Goal: Information Seeking & Learning: Learn about a topic

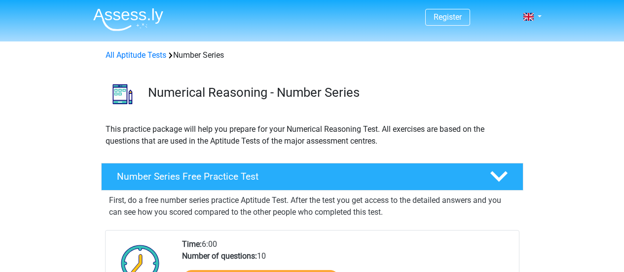
scroll to position [148, 0]
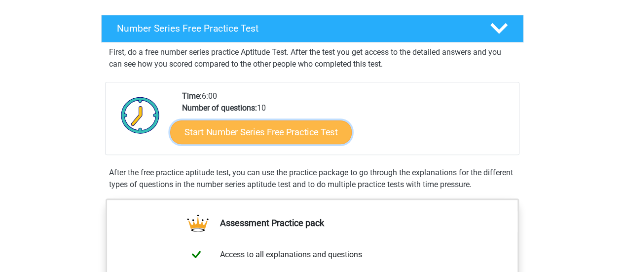
click at [278, 136] on link "Start Number Series Free Practice Test" at bounding box center [261, 132] width 182 height 24
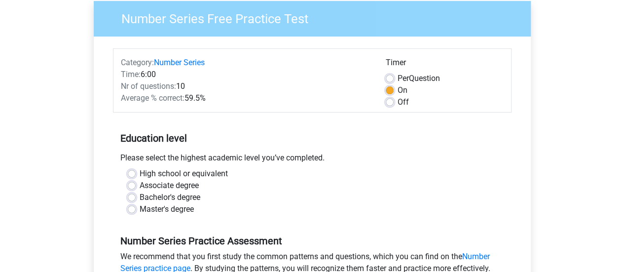
scroll to position [124, 0]
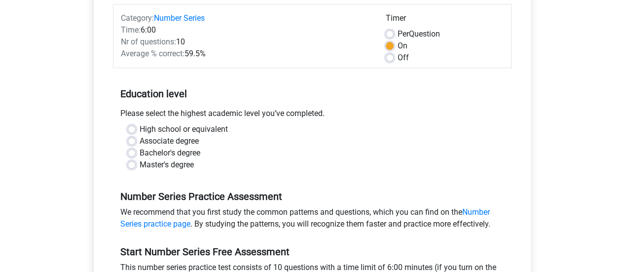
click at [140, 151] on label "Bachelor's degree" at bounding box center [170, 153] width 61 height 12
click at [130, 151] on input "Bachelor's degree" at bounding box center [132, 152] width 8 height 10
radio input "true"
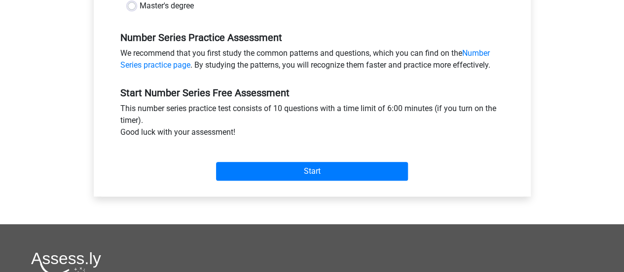
scroll to position [284, 0]
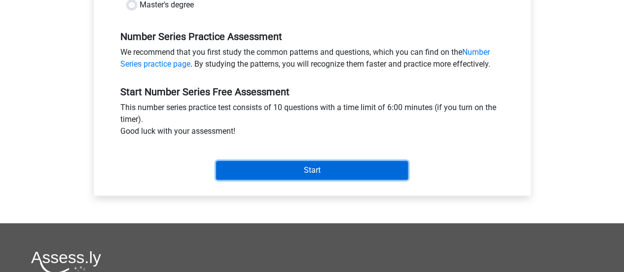
click at [323, 168] on input "Start" at bounding box center [312, 170] width 192 height 19
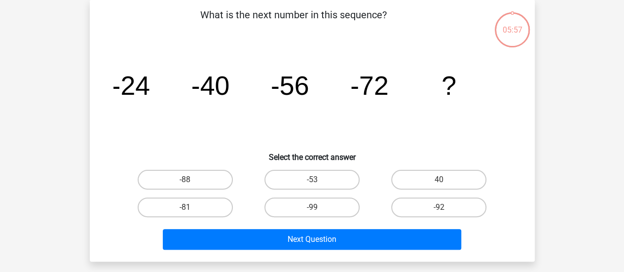
scroll to position [45, 0]
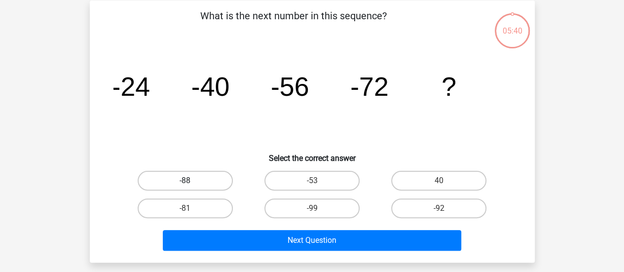
click at [197, 185] on label "-88" at bounding box center [185, 181] width 95 height 20
click at [191, 185] on input "-88" at bounding box center [188, 184] width 6 height 6
radio input "true"
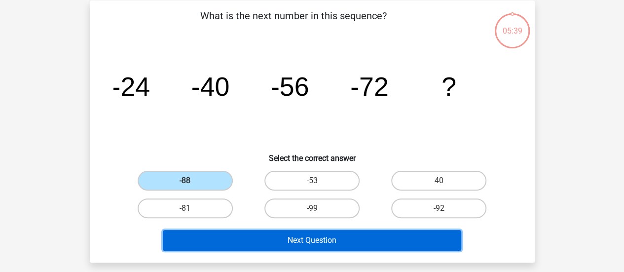
click at [295, 243] on button "Next Question" at bounding box center [312, 240] width 299 height 21
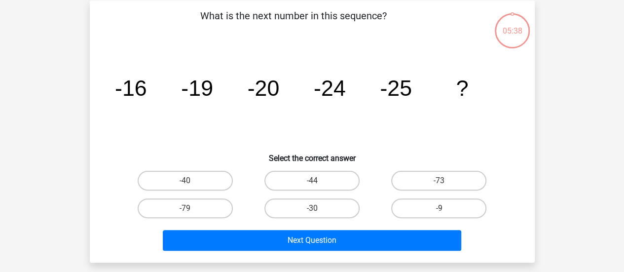
scroll to position [45, 0]
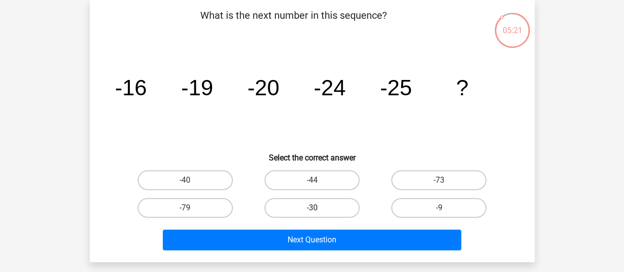
click at [331, 209] on label "-30" at bounding box center [311, 208] width 95 height 20
click at [318, 209] on input "-30" at bounding box center [315, 211] width 6 height 6
radio input "true"
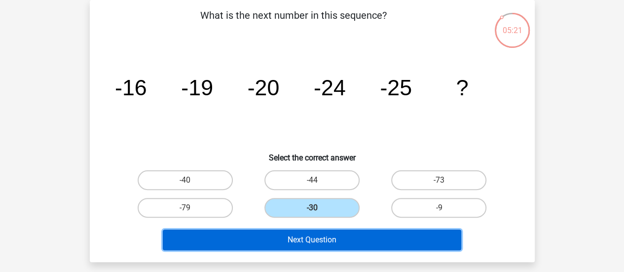
click at [334, 237] on button "Next Question" at bounding box center [312, 239] width 299 height 21
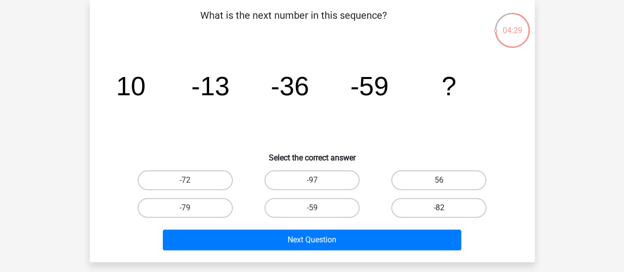
click at [419, 202] on label "-82" at bounding box center [438, 208] width 95 height 20
click at [439, 208] on input "-82" at bounding box center [442, 211] width 6 height 6
radio input "true"
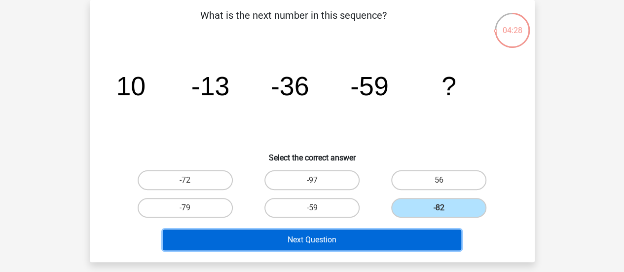
click at [411, 240] on button "Next Question" at bounding box center [312, 239] width 299 height 21
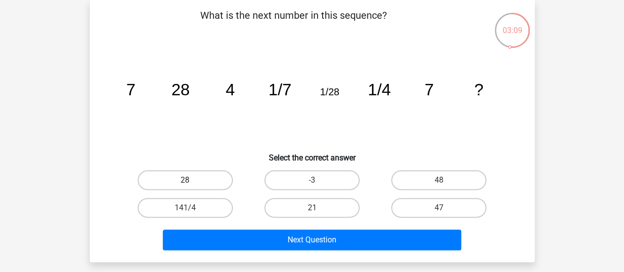
click at [201, 174] on label "28" at bounding box center [185, 180] width 95 height 20
click at [191, 180] on input "28" at bounding box center [188, 183] width 6 height 6
radio input "true"
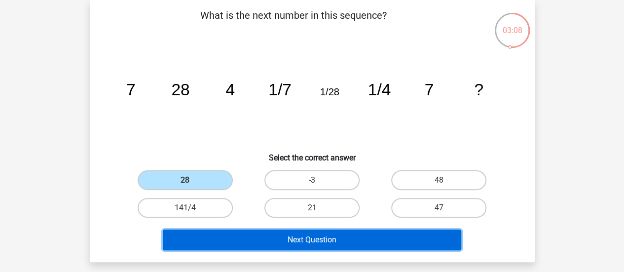
click at [287, 248] on button "Next Question" at bounding box center [312, 239] width 299 height 21
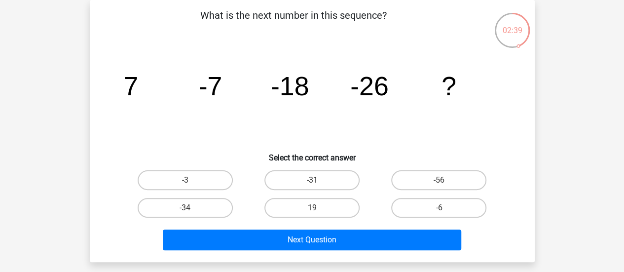
click at [316, 185] on input "-31" at bounding box center [315, 183] width 6 height 6
radio input "true"
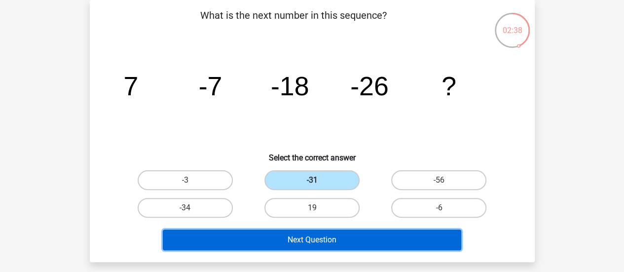
click at [325, 238] on button "Next Question" at bounding box center [312, 239] width 299 height 21
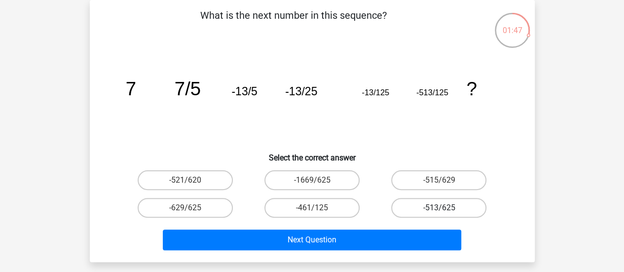
click at [420, 205] on label "-513/625" at bounding box center [438, 208] width 95 height 20
click at [439, 208] on input "-513/625" at bounding box center [442, 211] width 6 height 6
radio input "true"
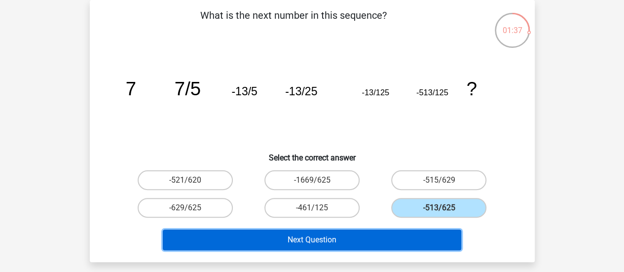
click at [339, 247] on button "Next Question" at bounding box center [312, 239] width 299 height 21
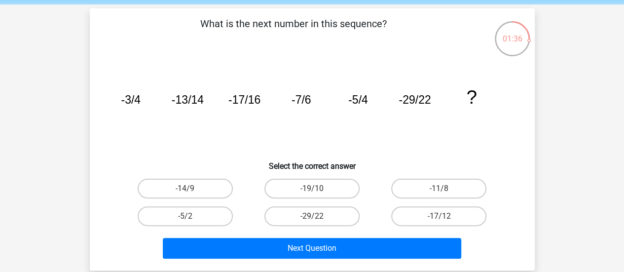
scroll to position [49, 0]
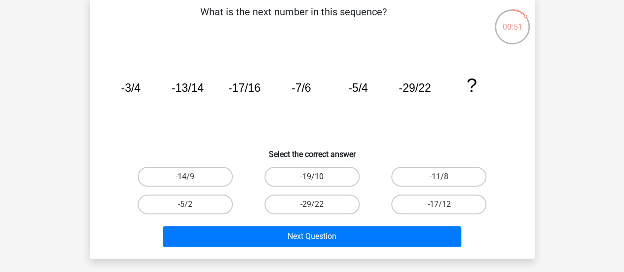
click at [333, 174] on label "-19/10" at bounding box center [311, 177] width 95 height 20
click at [318, 177] on input "-19/10" at bounding box center [315, 180] width 6 height 6
radio input "true"
click at [415, 167] on label "-11/8" at bounding box center [438, 177] width 95 height 20
click at [439, 177] on input "-11/8" at bounding box center [442, 180] width 6 height 6
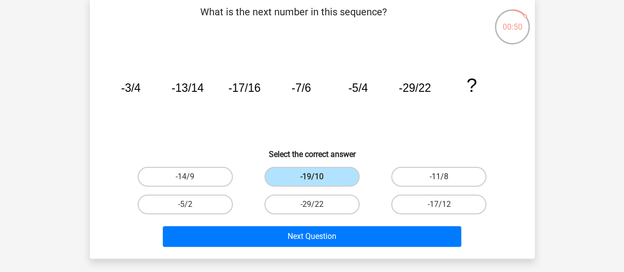
radio input "true"
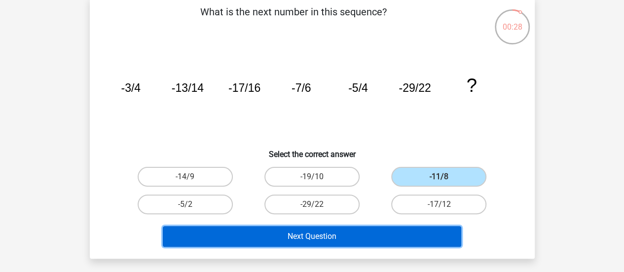
click at [346, 239] on button "Next Question" at bounding box center [312, 236] width 299 height 21
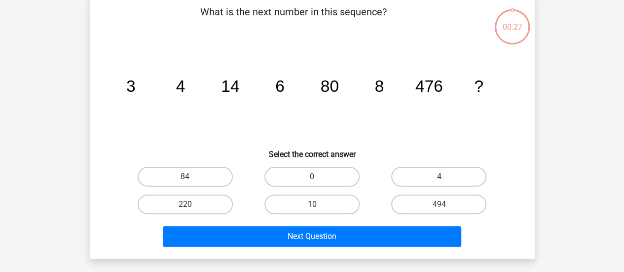
scroll to position [45, 0]
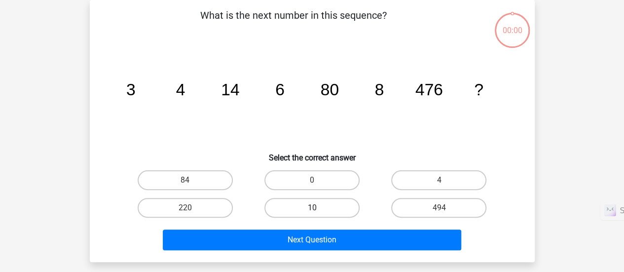
scroll to position [45, 0]
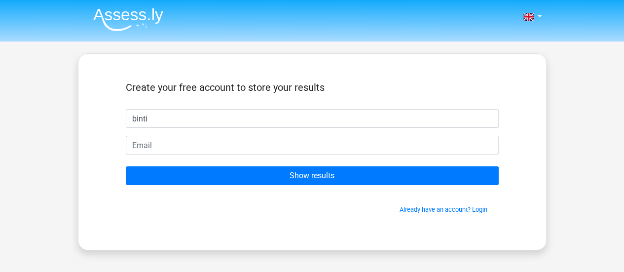
type input "binti"
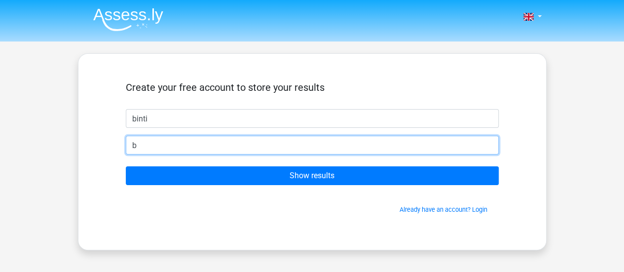
click at [270, 149] on input "b" at bounding box center [312, 145] width 373 height 19
type input "[EMAIL_ADDRESS][DOMAIN_NAME]"
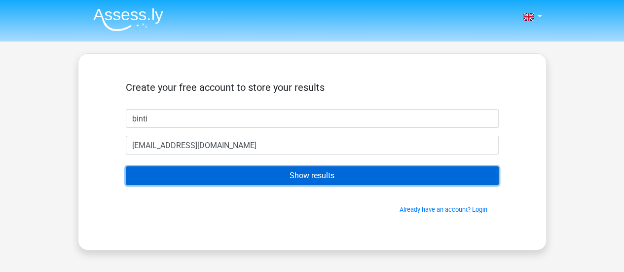
click at [278, 171] on input "Show results" at bounding box center [312, 175] width 373 height 19
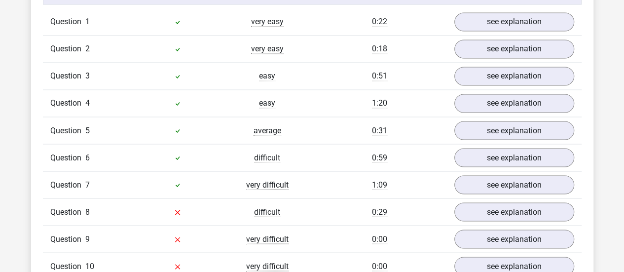
scroll to position [822, 0]
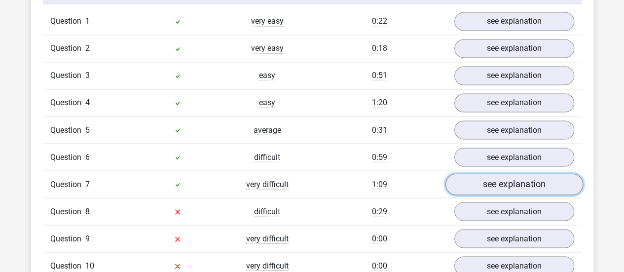
click at [518, 181] on link "see explanation" at bounding box center [514, 184] width 138 height 22
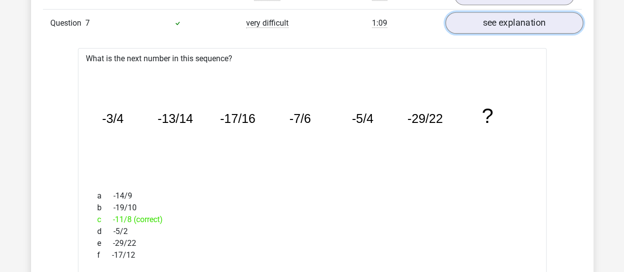
scroll to position [982, 0]
